Goal: Information Seeking & Learning: Learn about a topic

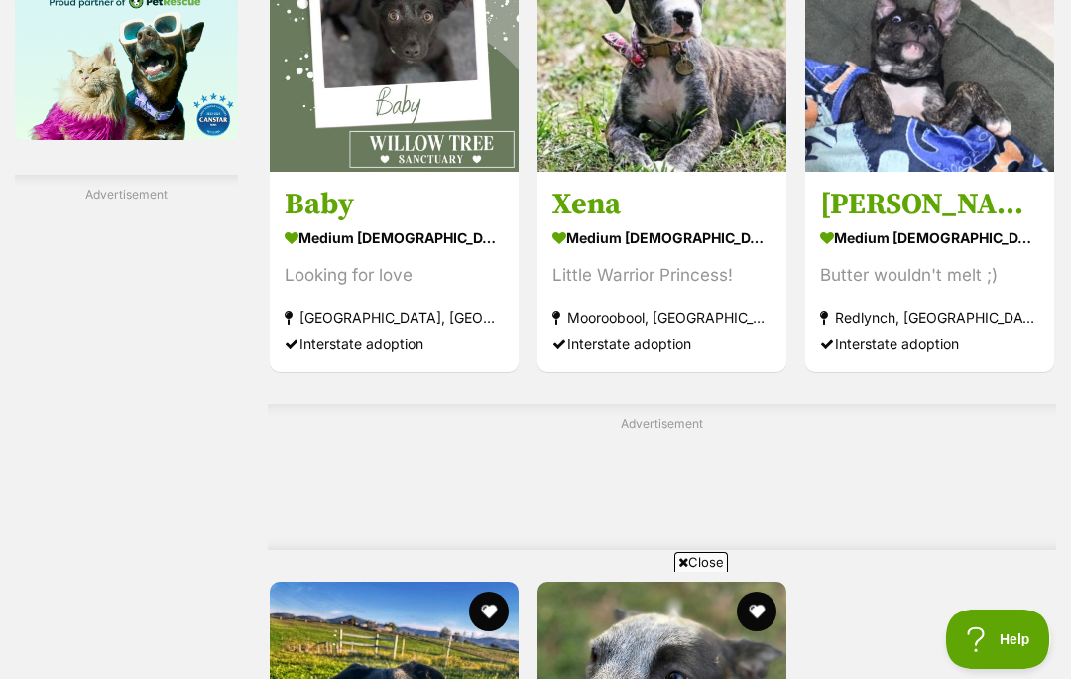
click at [699, 565] on span "Close" at bounding box center [702, 562] width 54 height 20
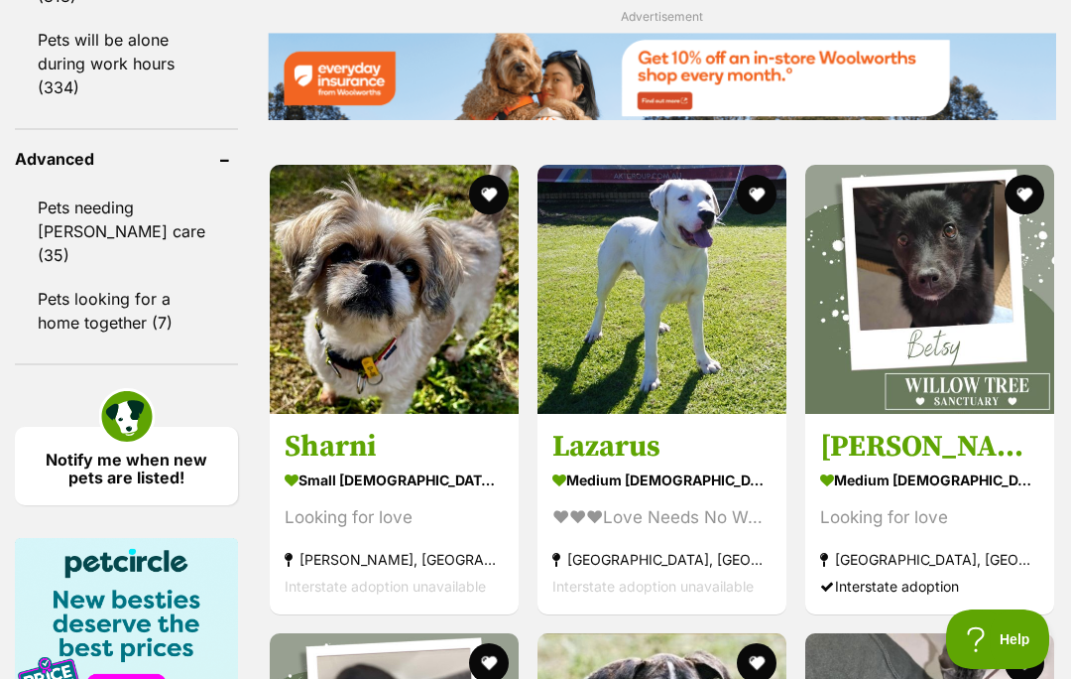
scroll to position [2815, 0]
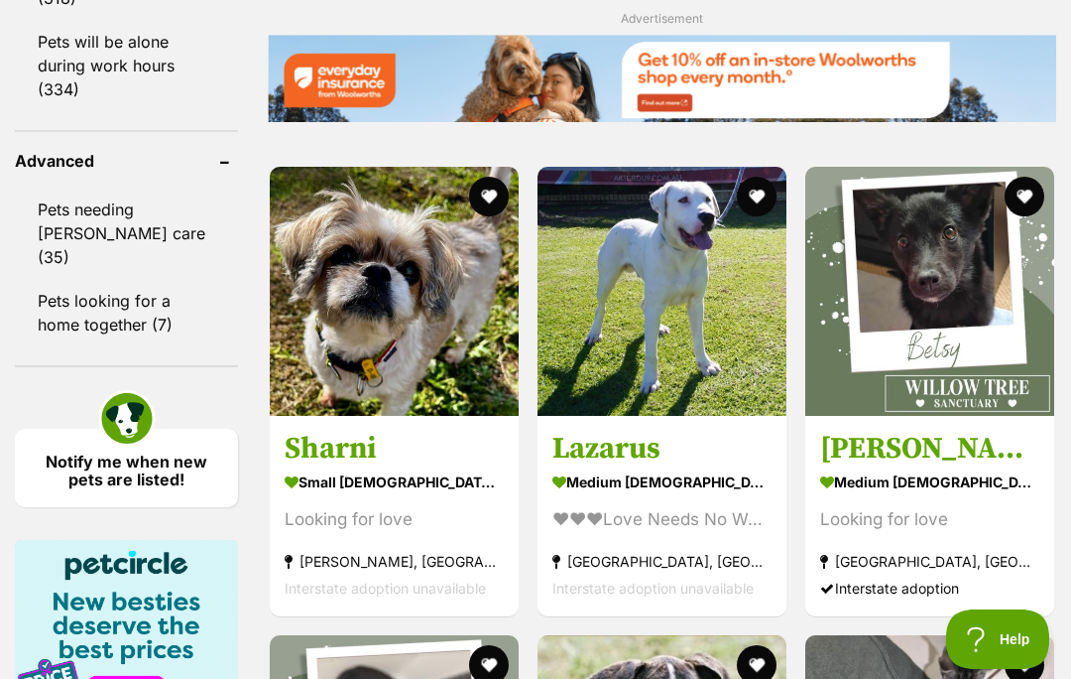
click at [403, 409] on img at bounding box center [394, 291] width 249 height 249
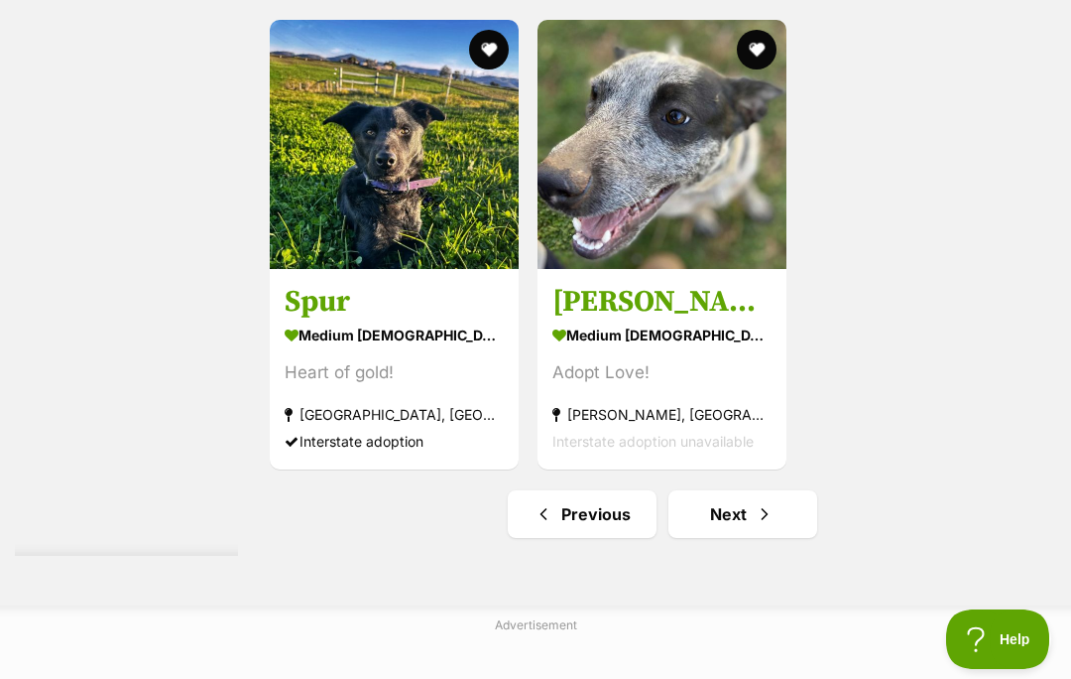
click at [698, 538] on link "Next" at bounding box center [743, 514] width 149 height 48
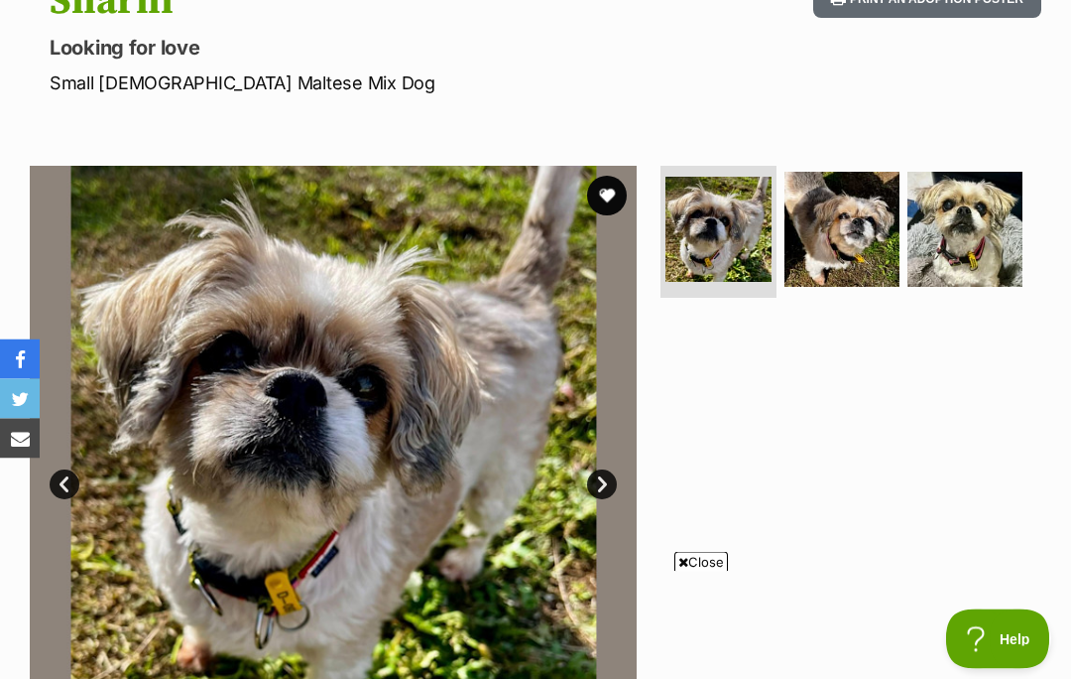
scroll to position [247, 0]
click at [697, 571] on span "Close" at bounding box center [702, 562] width 54 height 20
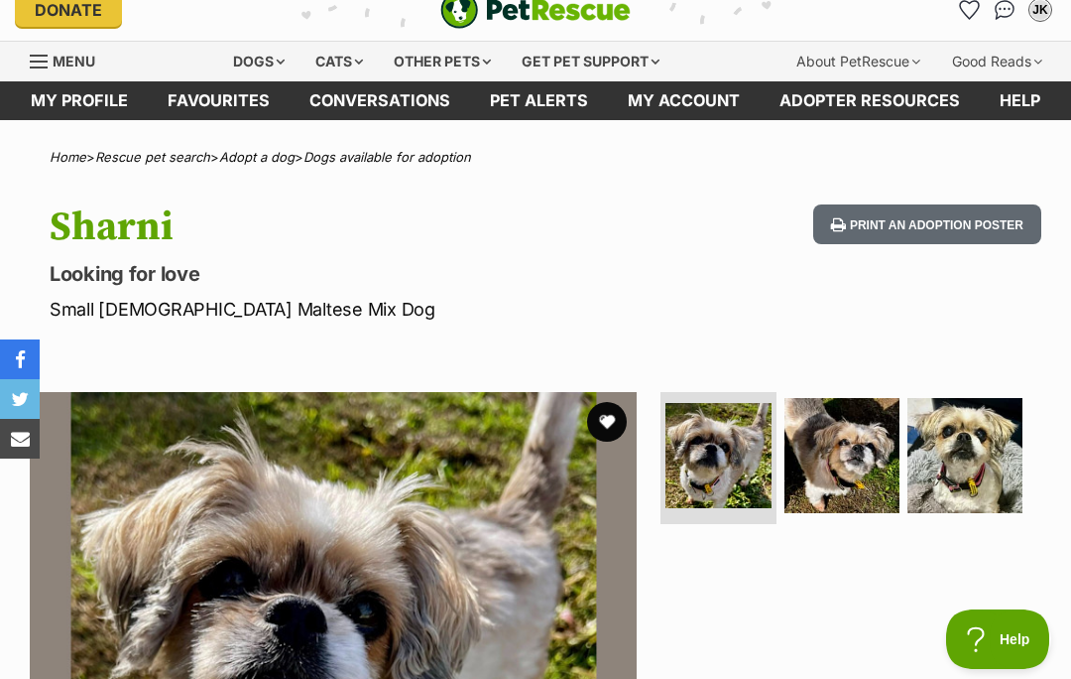
scroll to position [0, 0]
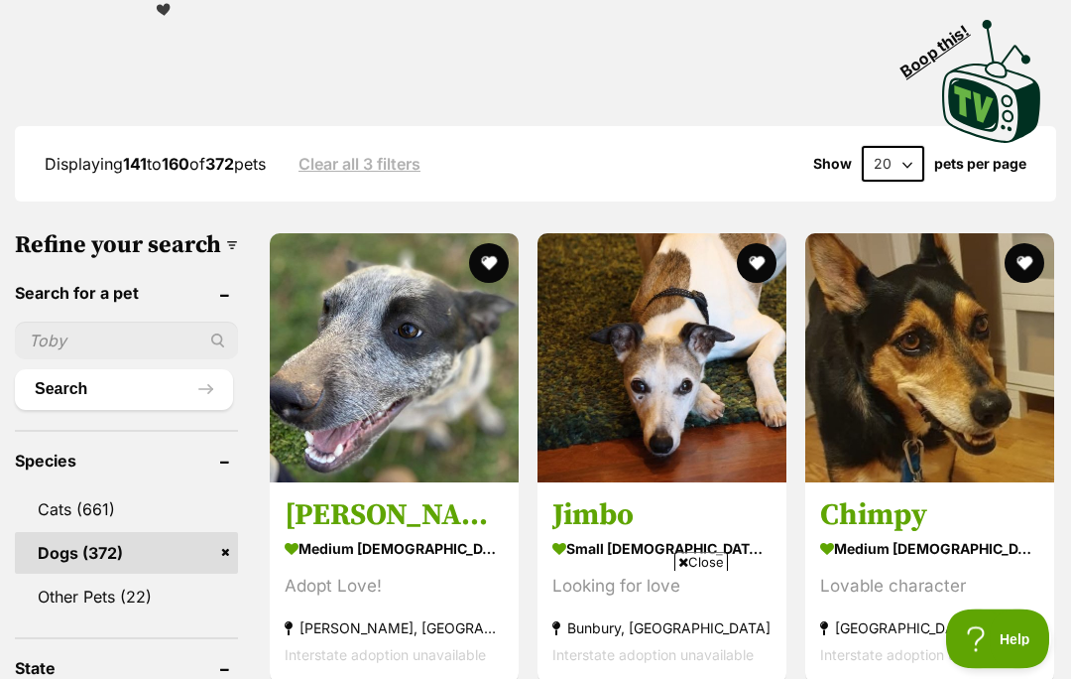
scroll to position [510, 0]
click at [694, 571] on span "Close" at bounding box center [702, 562] width 54 height 20
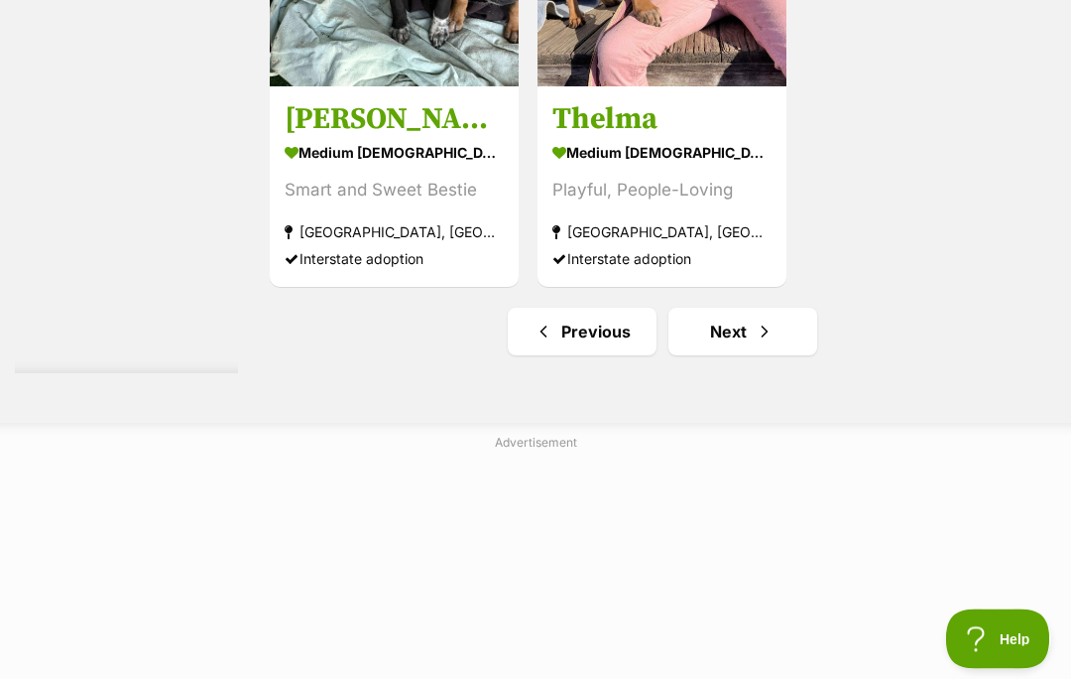
scroll to position [4271, 0]
click at [700, 355] on link "Next" at bounding box center [743, 332] width 149 height 48
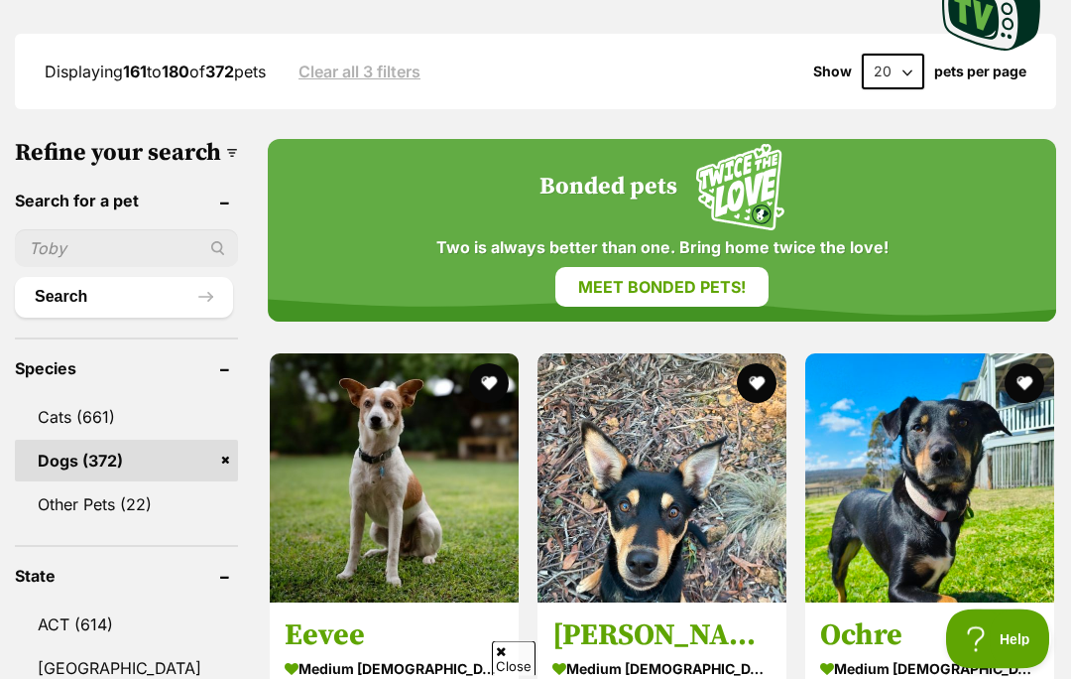
scroll to position [602, 0]
click at [516, 676] on span "Close" at bounding box center [514, 658] width 44 height 35
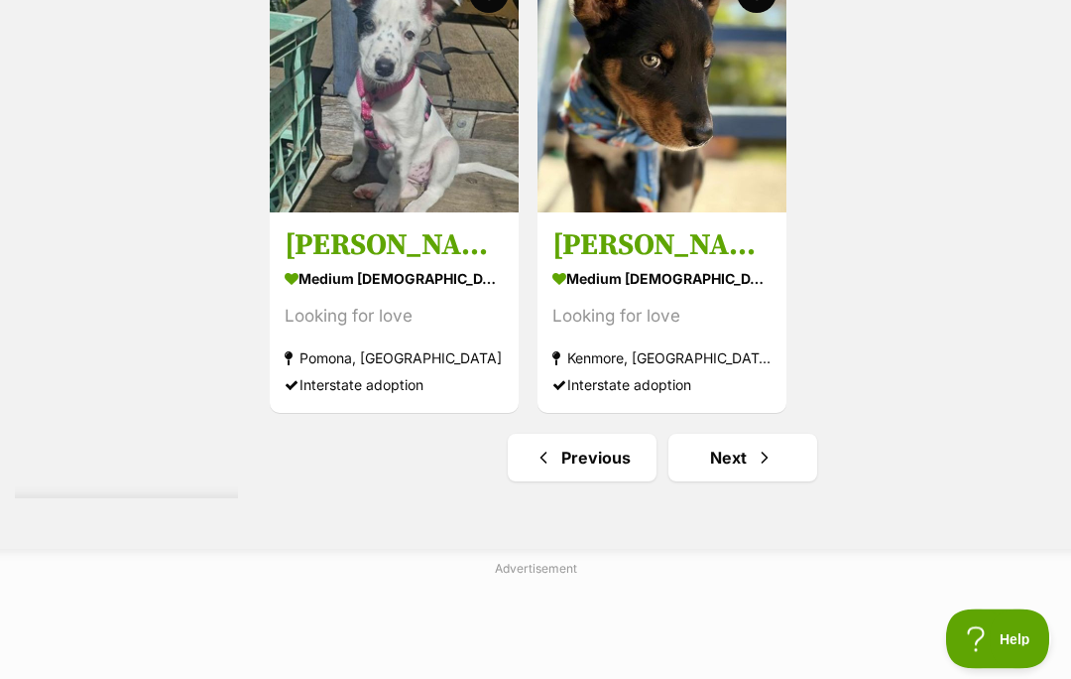
scroll to position [4357, 0]
click at [705, 481] on link "Next" at bounding box center [743, 458] width 149 height 48
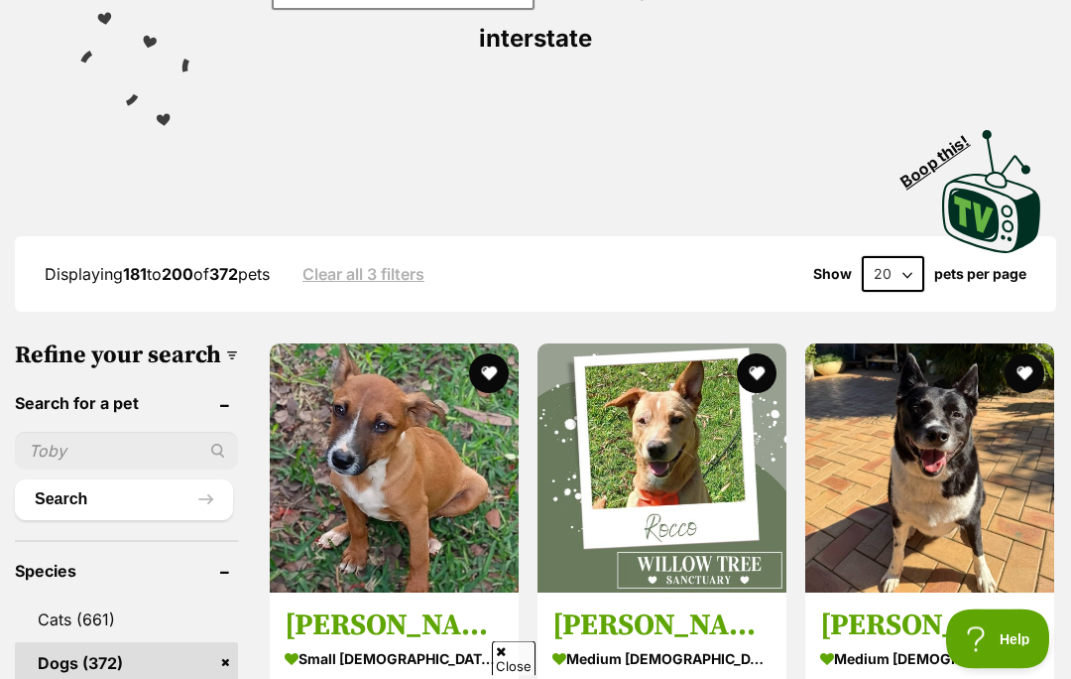
scroll to position [402, 0]
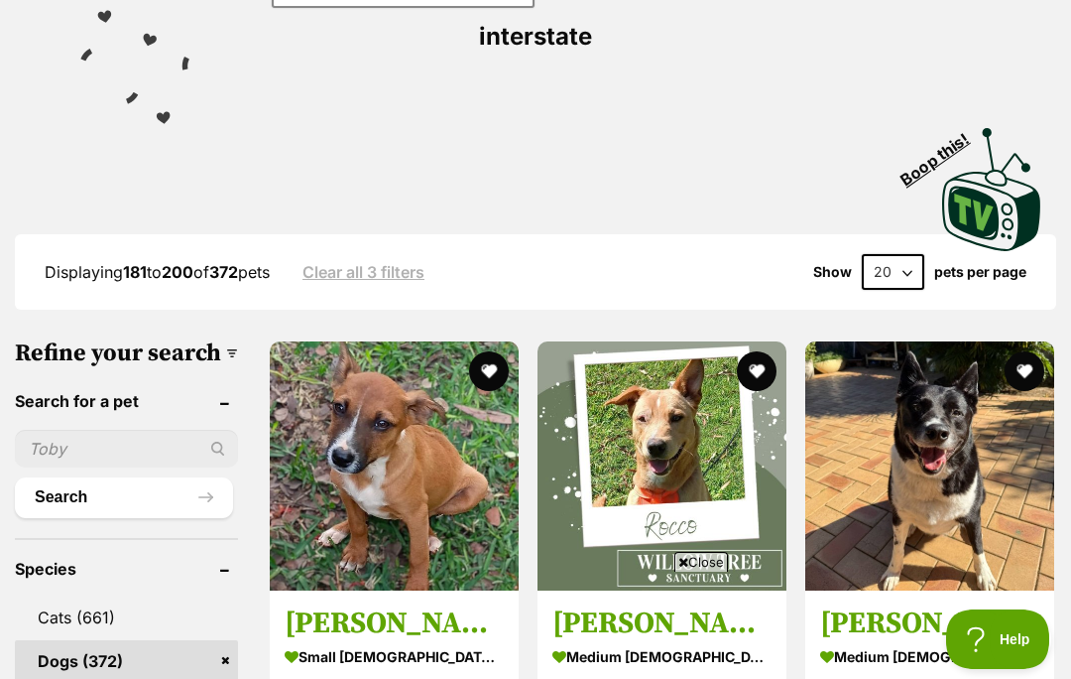
click at [693, 571] on span "Close" at bounding box center [702, 562] width 54 height 20
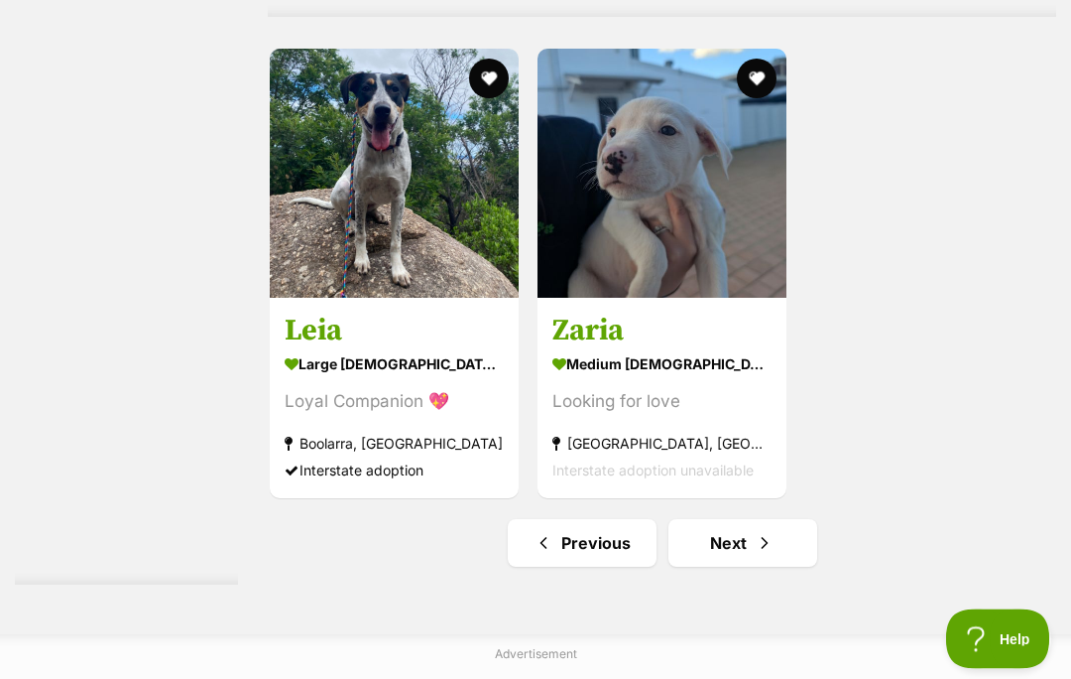
scroll to position [4060, 0]
click at [714, 566] on link "Next" at bounding box center [743, 543] width 149 height 48
click at [699, 557] on link "Next" at bounding box center [743, 543] width 149 height 48
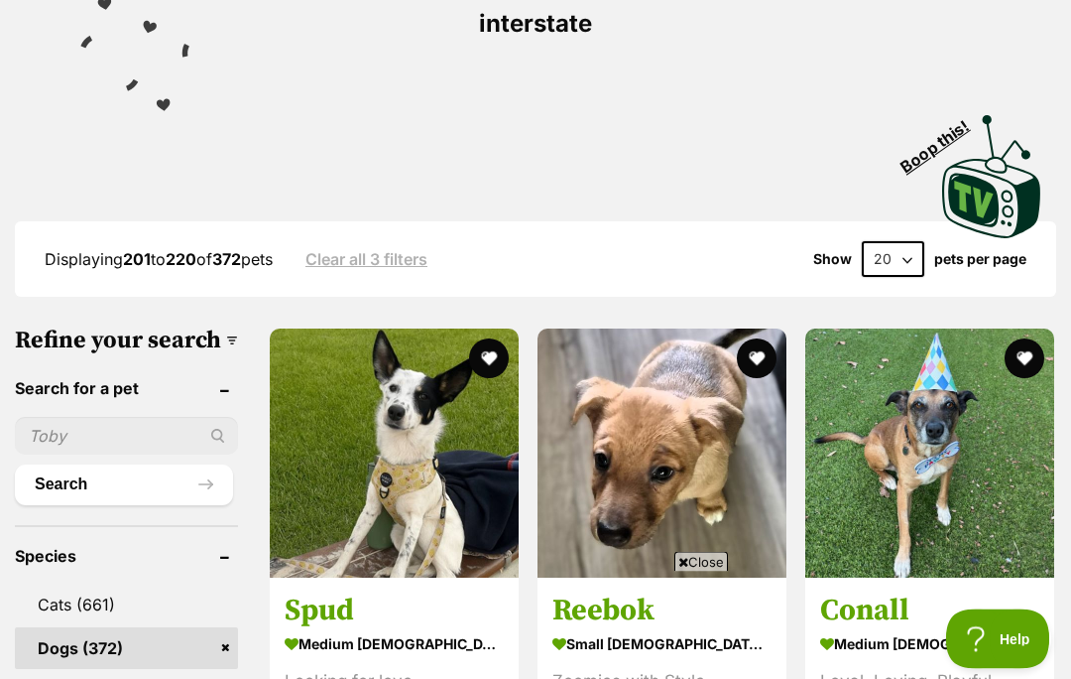
scroll to position [418, 0]
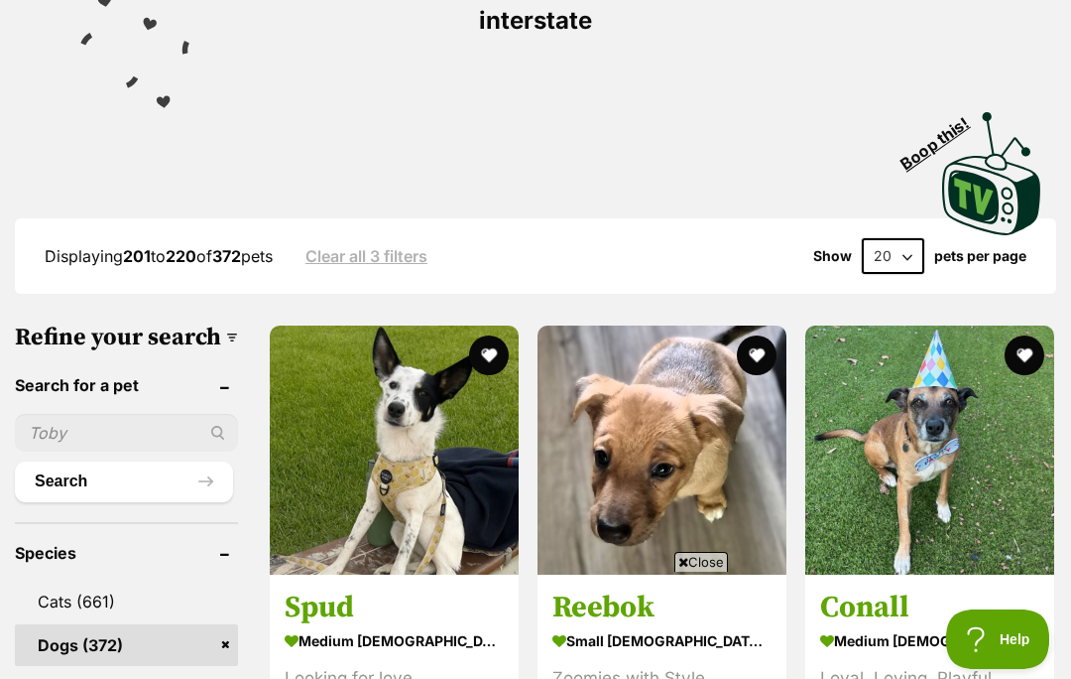
click at [705, 571] on span "Close" at bounding box center [702, 562] width 54 height 20
click at [631, 472] on img at bounding box center [662, 449] width 249 height 249
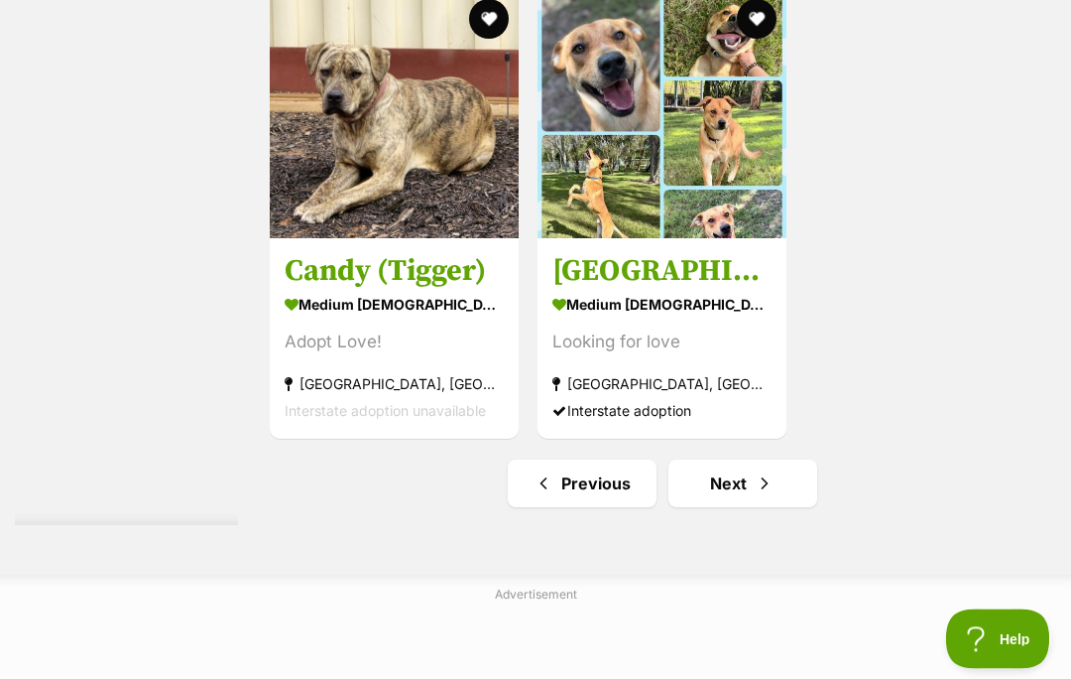
scroll to position [4119, 0]
click at [700, 507] on link "Next" at bounding box center [743, 483] width 149 height 48
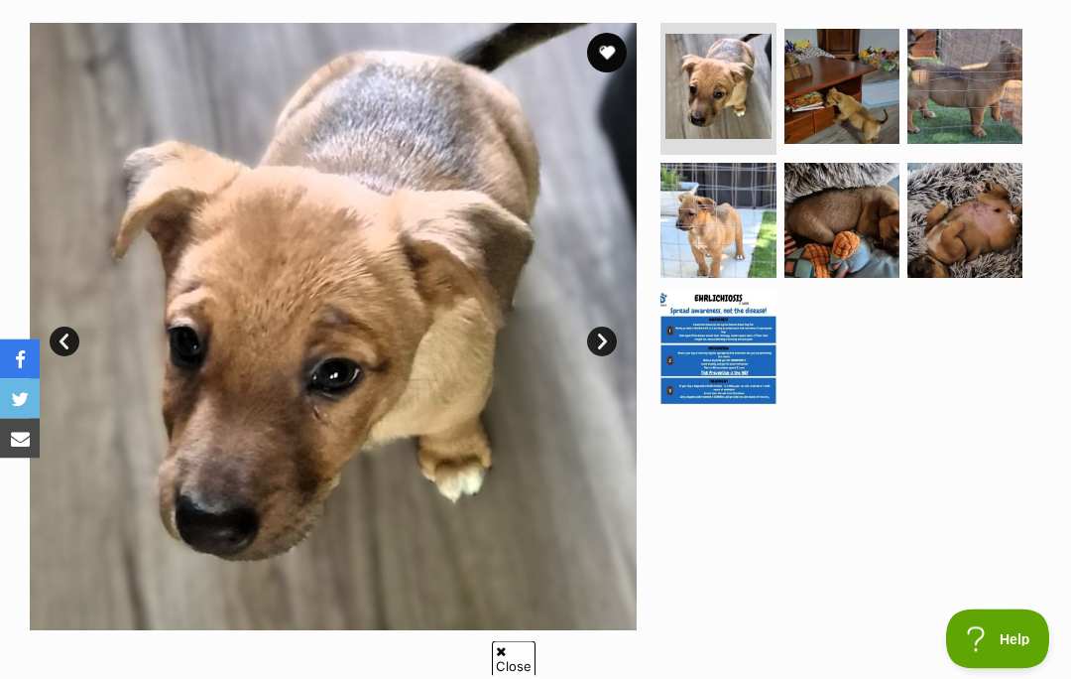
scroll to position [390, 0]
click at [707, 571] on span "Close" at bounding box center [702, 562] width 54 height 20
click at [606, 342] on link "Next" at bounding box center [602, 341] width 30 height 30
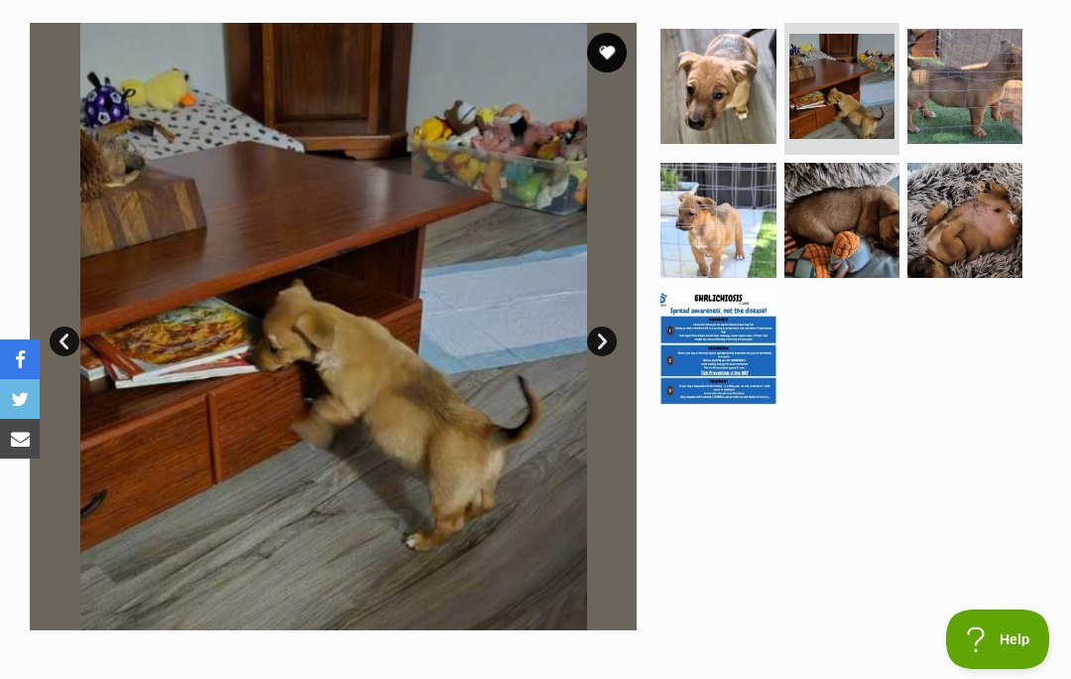
click at [609, 331] on link "Next" at bounding box center [602, 341] width 30 height 30
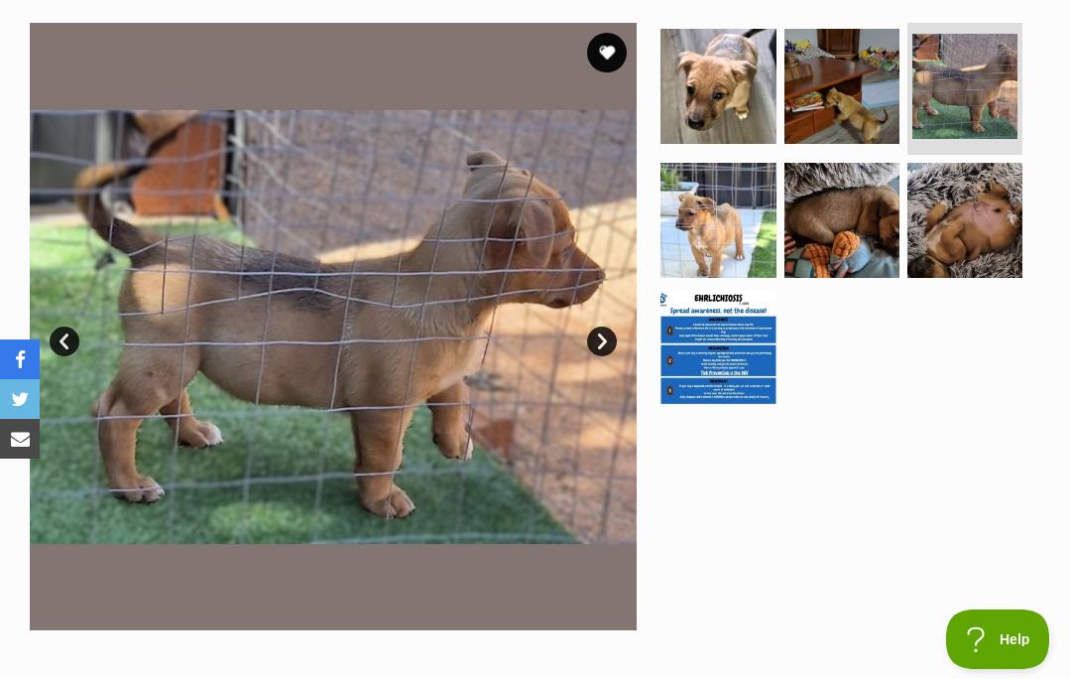
click at [599, 352] on link "Next" at bounding box center [602, 341] width 30 height 30
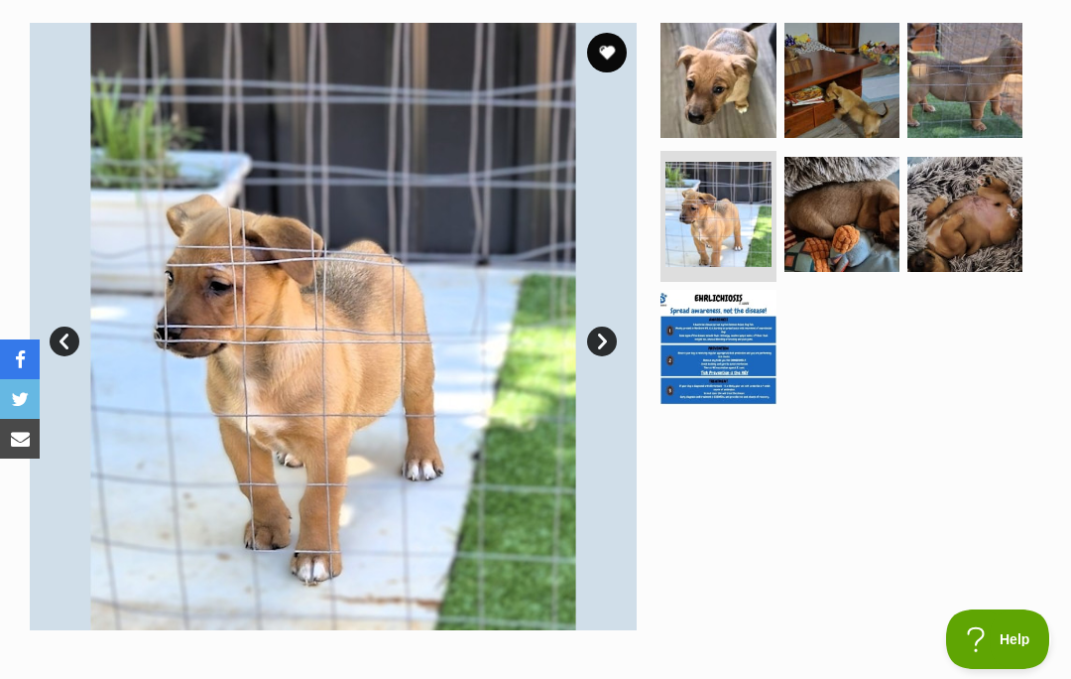
click at [601, 328] on link "Next" at bounding box center [602, 341] width 30 height 30
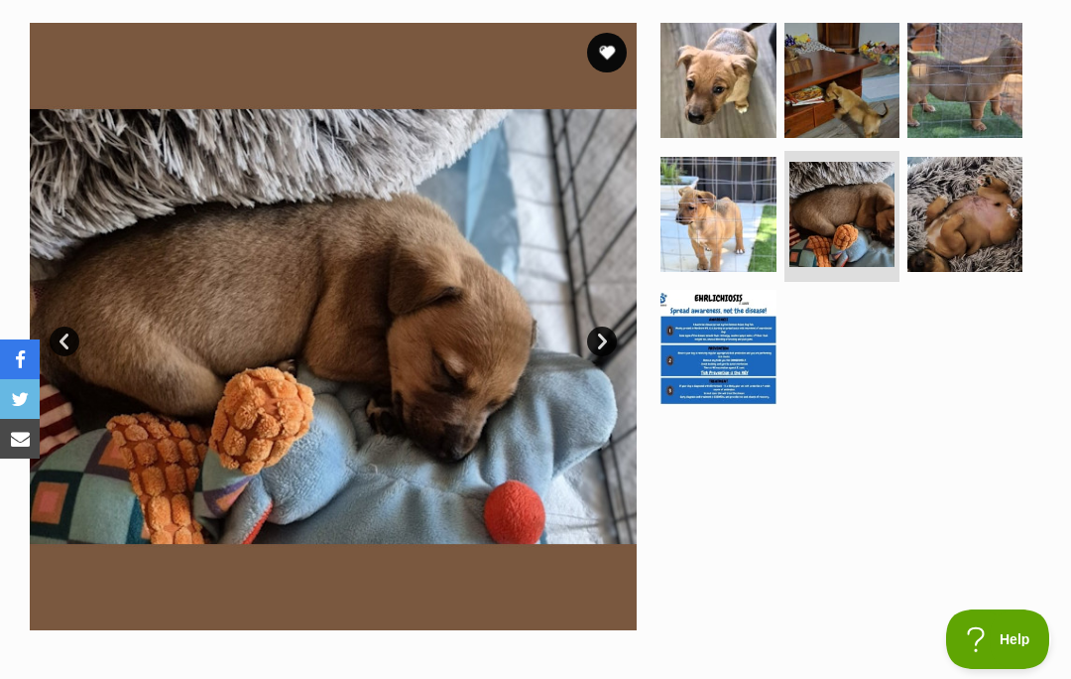
click at [604, 346] on link "Next" at bounding box center [602, 341] width 30 height 30
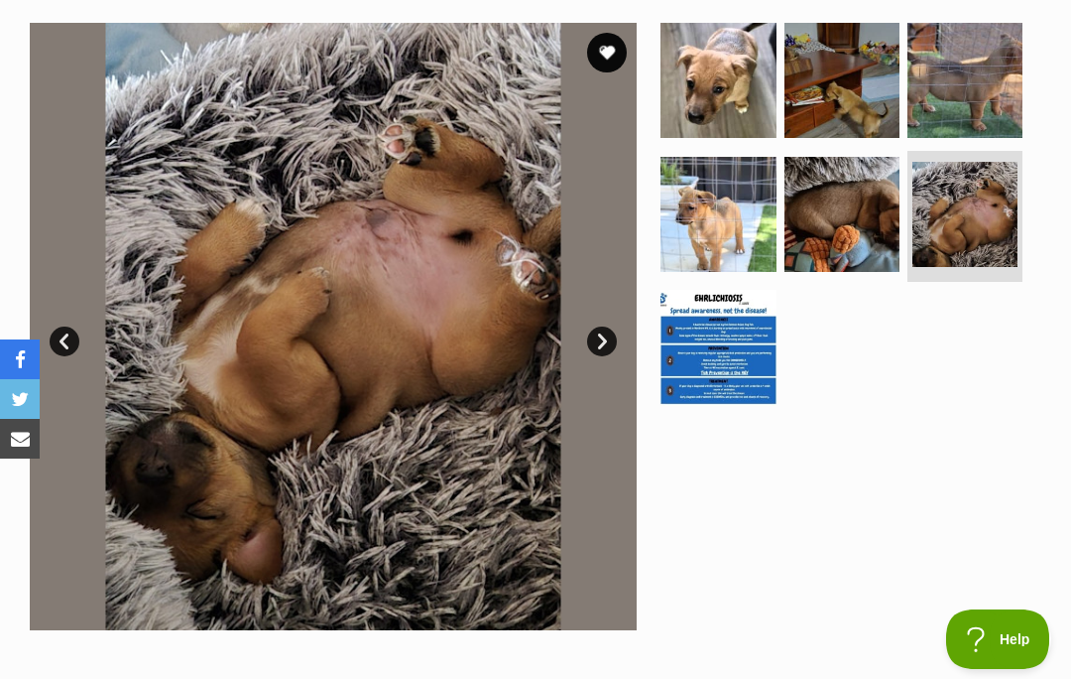
click at [606, 344] on link "Next" at bounding box center [602, 341] width 30 height 30
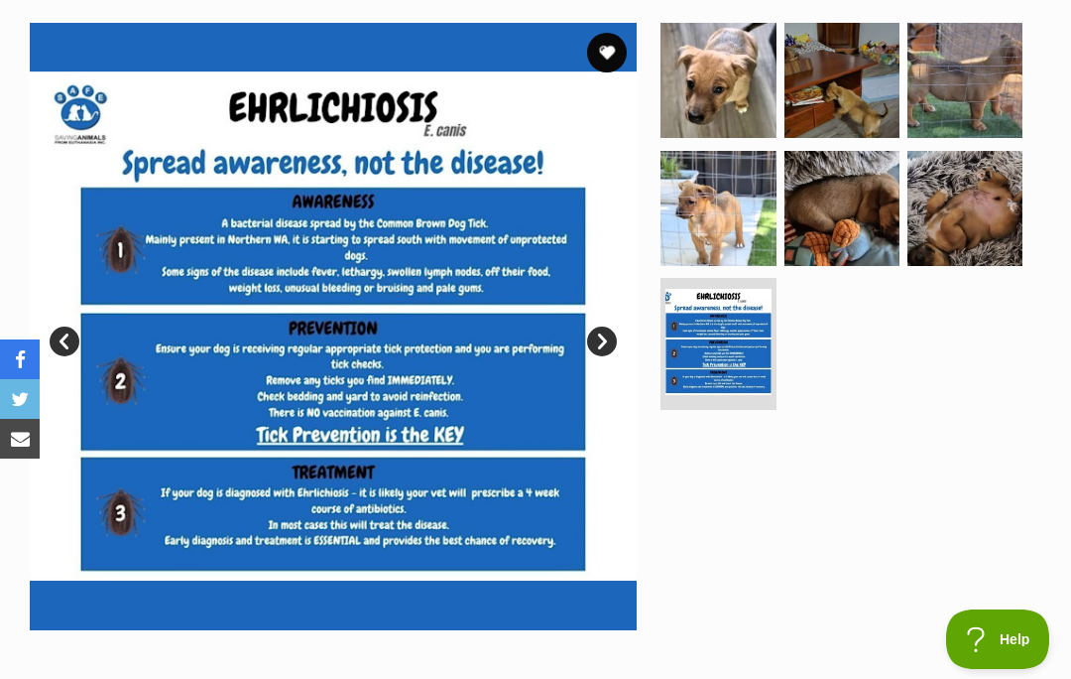
click at [614, 340] on link "Next" at bounding box center [602, 341] width 30 height 30
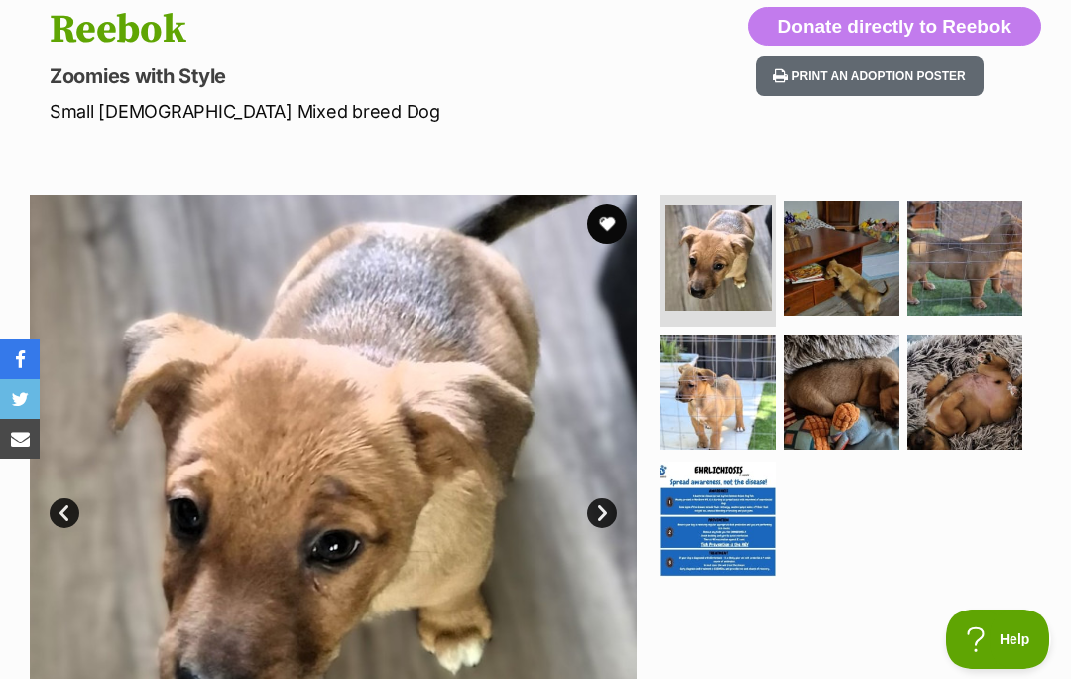
scroll to position [214, 0]
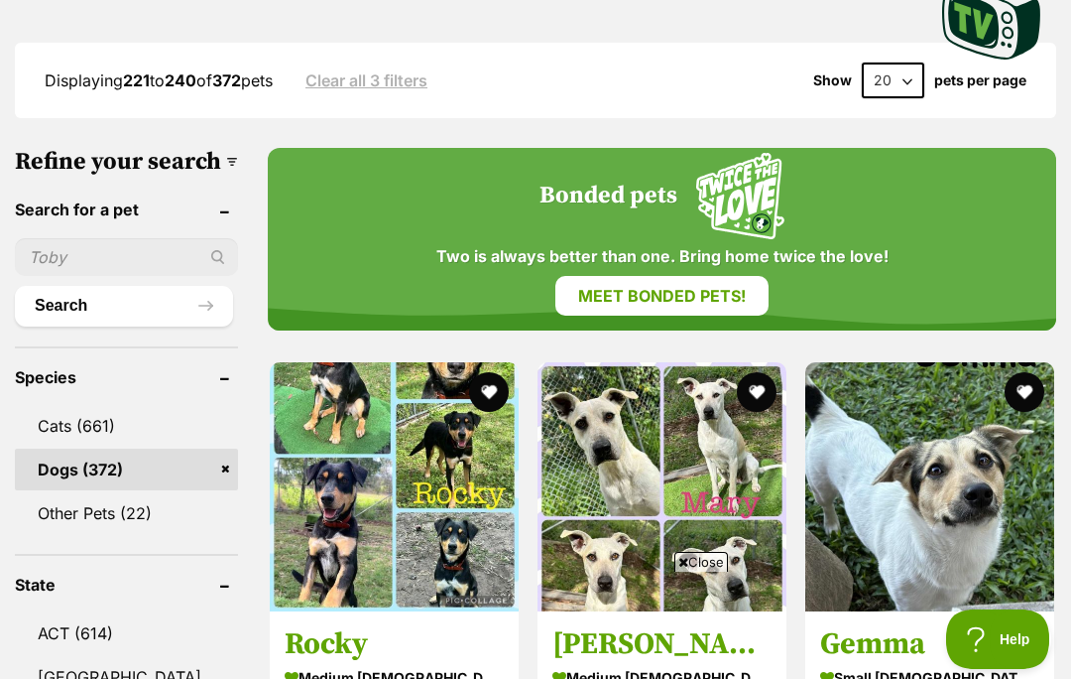
click at [691, 571] on span "Close" at bounding box center [702, 562] width 54 height 20
click at [946, 492] on img at bounding box center [930, 486] width 249 height 249
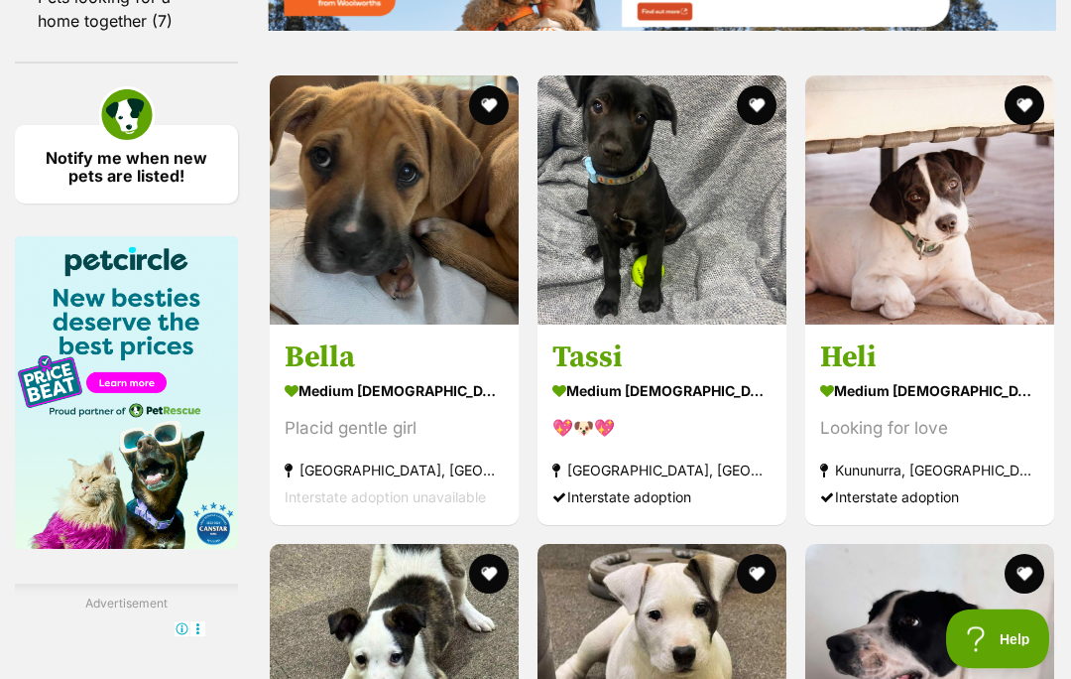
scroll to position [3120, 0]
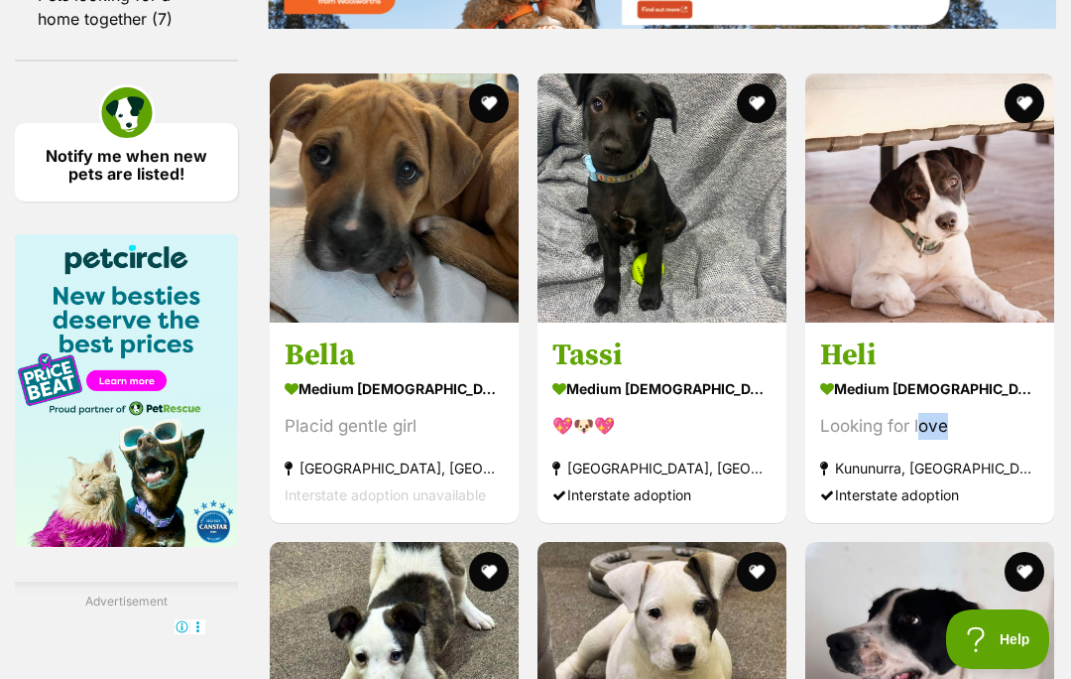
click at [1053, 503] on link "Heli medium [DEMOGRAPHIC_DATA] Dog Looking for love [GEOGRAPHIC_DATA], [GEOGRAP…" at bounding box center [930, 421] width 249 height 201
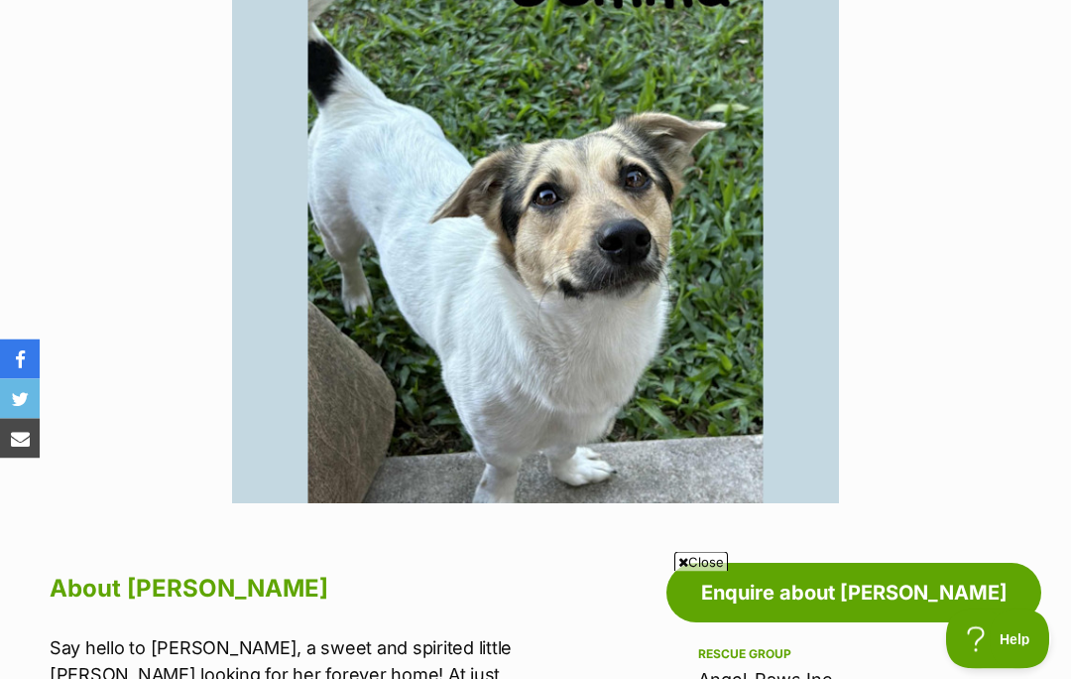
click at [690, 571] on span "Close" at bounding box center [702, 562] width 54 height 20
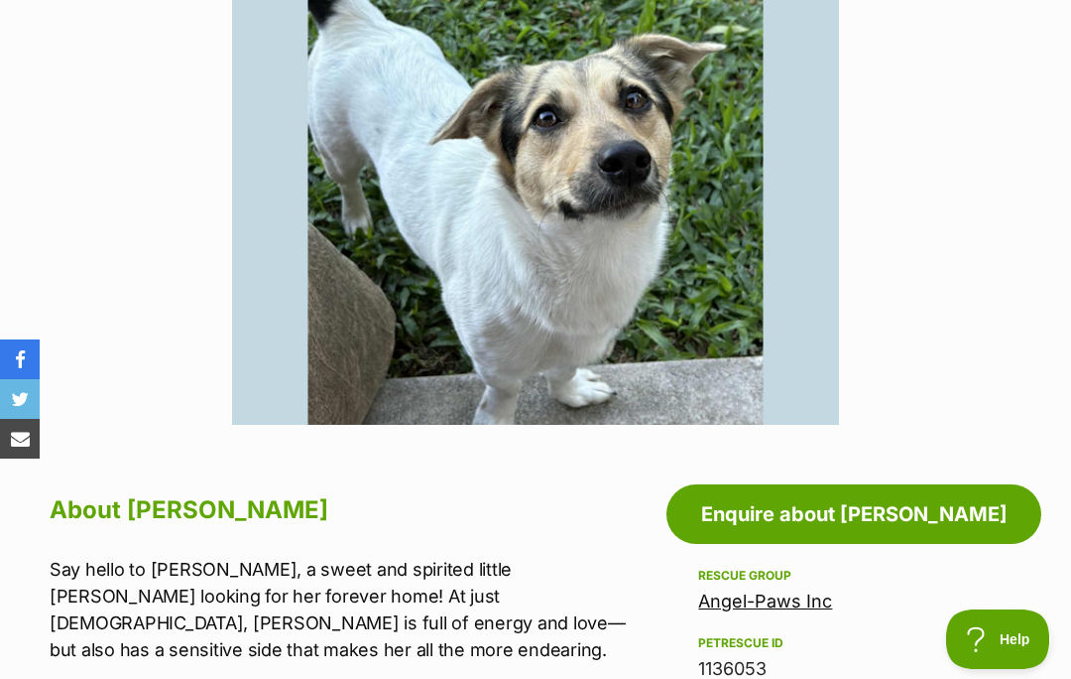
scroll to position [593, 0]
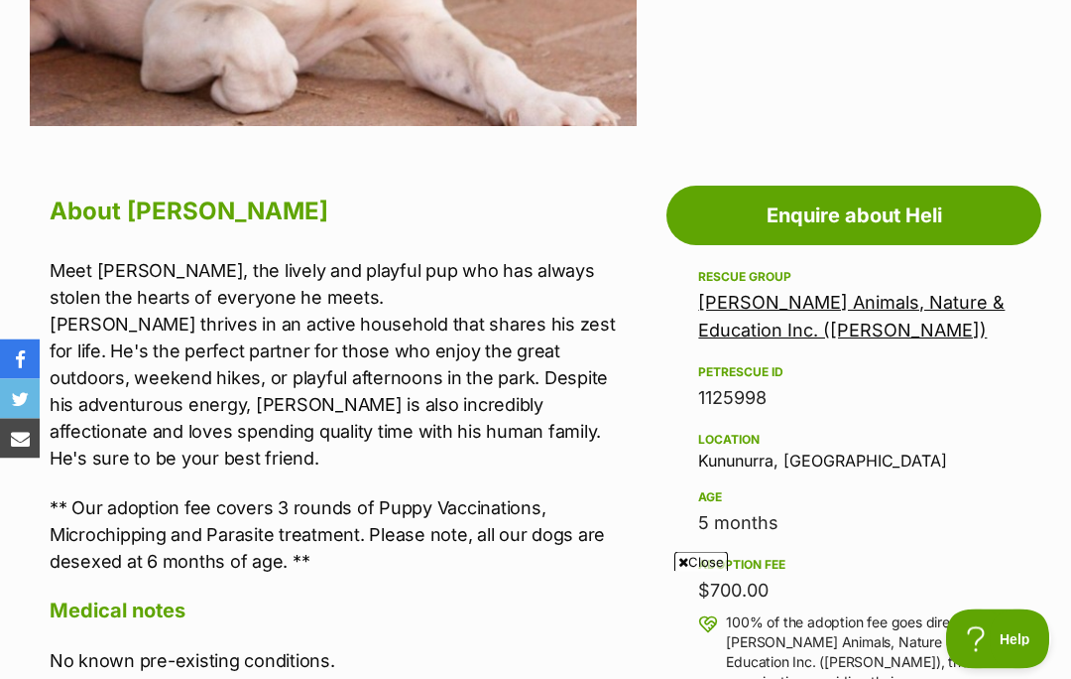
scroll to position [894, 0]
click at [702, 571] on span "Close" at bounding box center [702, 562] width 54 height 20
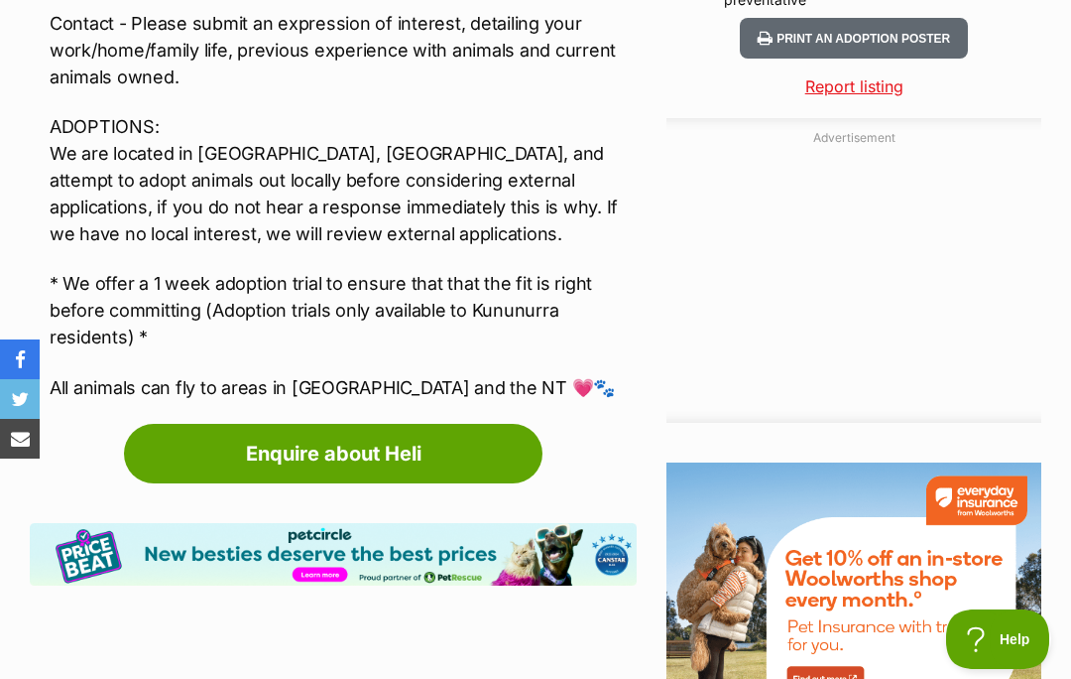
scroll to position [1924, 0]
